Goal: Transaction & Acquisition: Purchase product/service

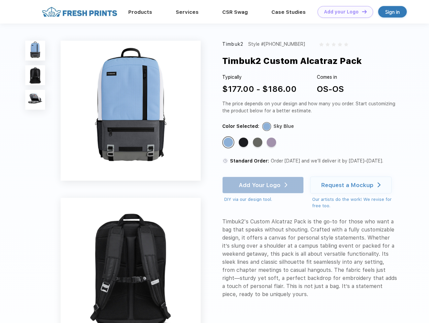
click at [343, 12] on link "Add your Logo Design Tool" at bounding box center [346, 12] width 56 height 12
click at [0, 0] on div "Design Tool" at bounding box center [0, 0] width 0 height 0
click at [361, 11] on link "Add your Logo Design Tool" at bounding box center [346, 12] width 56 height 12
click at [35, 51] on img at bounding box center [35, 51] width 20 height 20
click at [35, 75] on img at bounding box center [35, 75] width 20 height 20
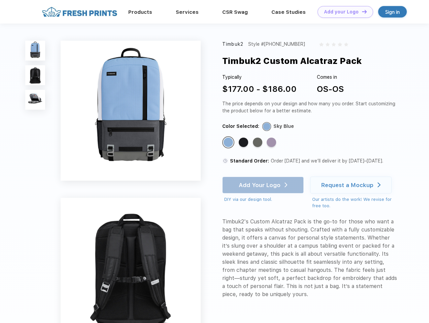
click at [35, 100] on img at bounding box center [35, 100] width 20 height 20
click at [229, 143] on div "Standard Color" at bounding box center [228, 142] width 9 height 9
click at [244, 143] on div "Standard Color" at bounding box center [243, 142] width 9 height 9
click at [258, 143] on div "Standard Color" at bounding box center [257, 142] width 9 height 9
click at [272, 143] on div "Standard Color" at bounding box center [271, 142] width 9 height 9
